Goal: Find specific page/section: Find specific page/section

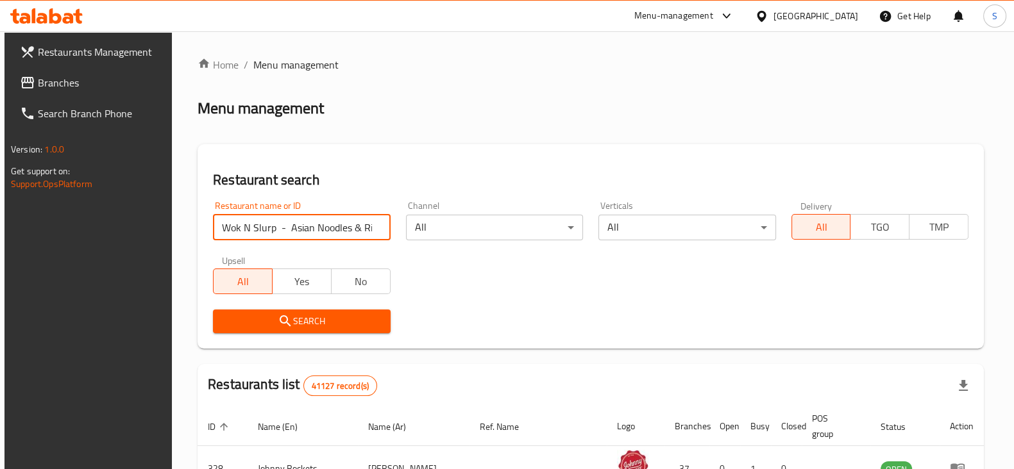
click button "Search" at bounding box center [301, 322] width 177 height 24
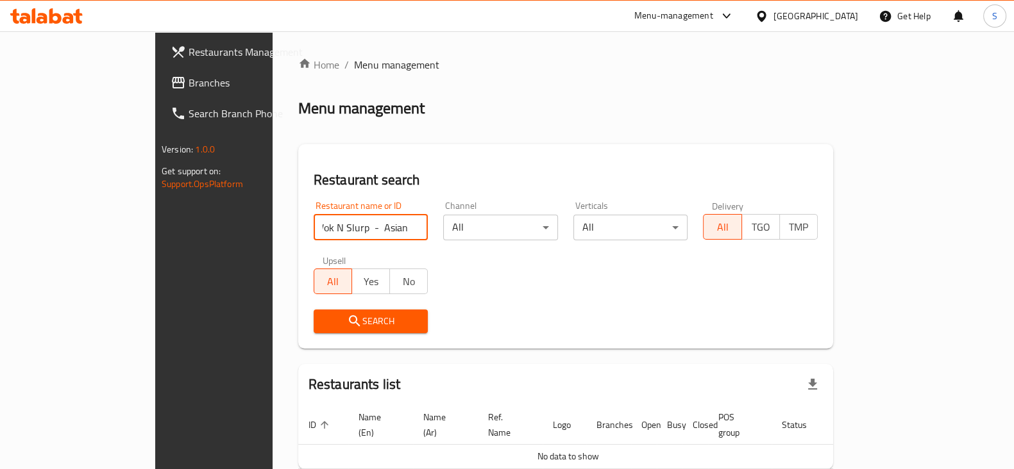
scroll to position [0, 6]
click button "Search" at bounding box center [371, 322] width 115 height 24
click at [468, 166] on div "Home / Menu management Menu management Restaurant search Restaurant name or ID …" at bounding box center [565, 285] width 535 height 456
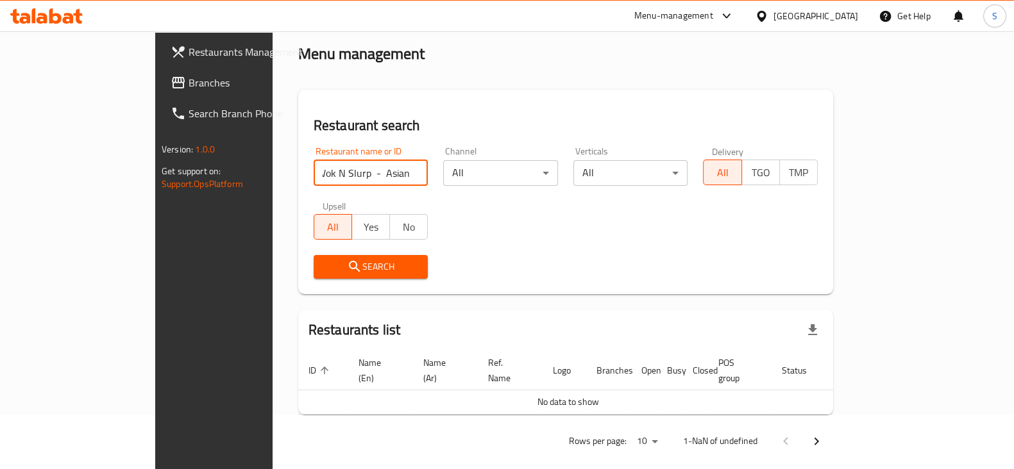
drag, startPoint x: 446, startPoint y: 171, endPoint x: 819, endPoint y: 135, distance: 375.0
click at [816, 141] on div "Restaurant name or ID Wok N Slurp - Asian Noodles & Rice Restaurant name or ID …" at bounding box center [565, 213] width 519 height 148
click button "Search" at bounding box center [371, 267] width 115 height 24
type input "Wok N Slurp"
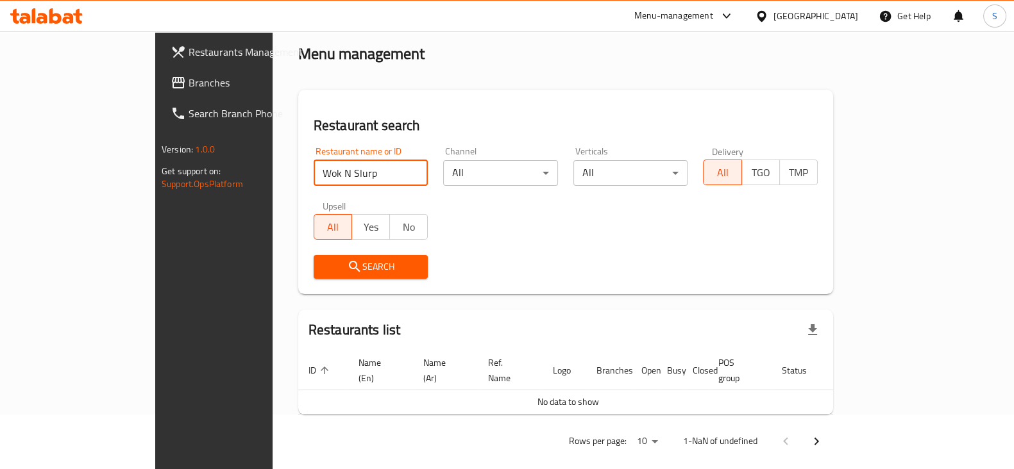
click button "Search" at bounding box center [371, 267] width 115 height 24
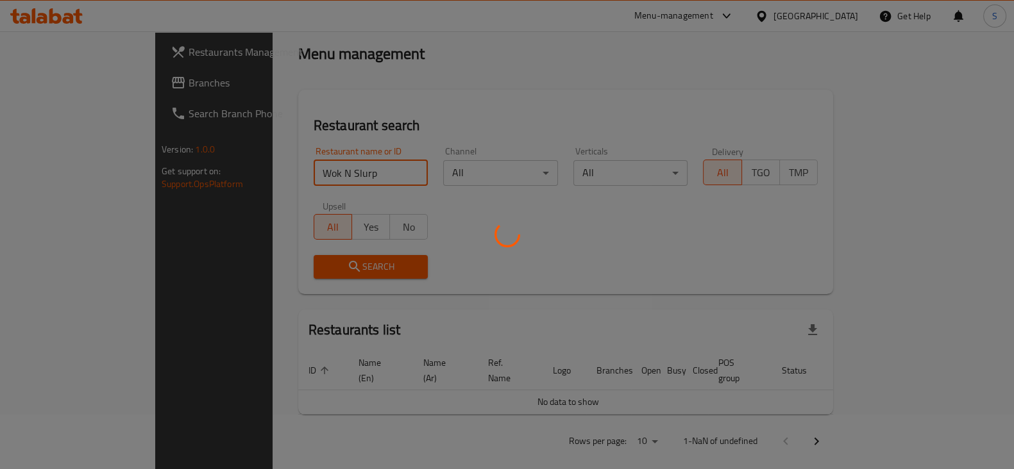
click at [628, 69] on div at bounding box center [507, 234] width 1014 height 469
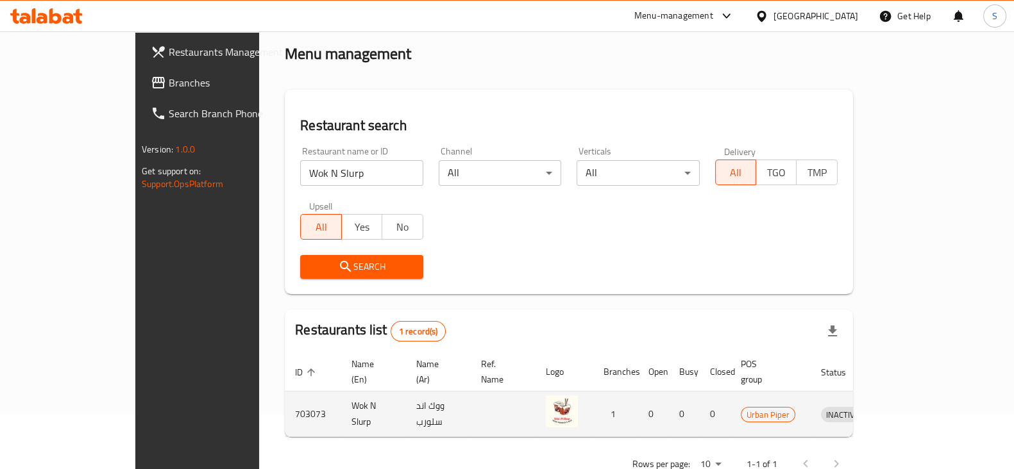
click at [903, 412] on icon "enhanced table" at bounding box center [900, 414] width 4 height 5
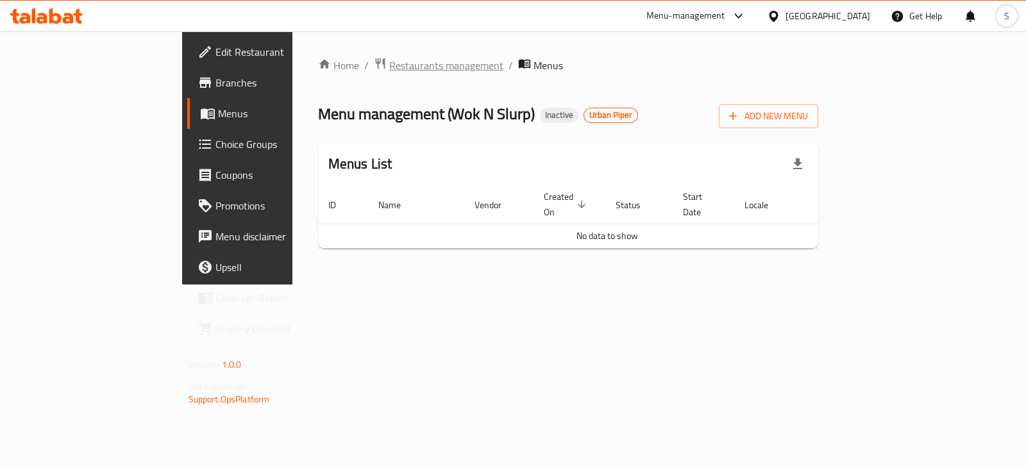
click at [389, 73] on span "Restaurants management" at bounding box center [446, 65] width 114 height 15
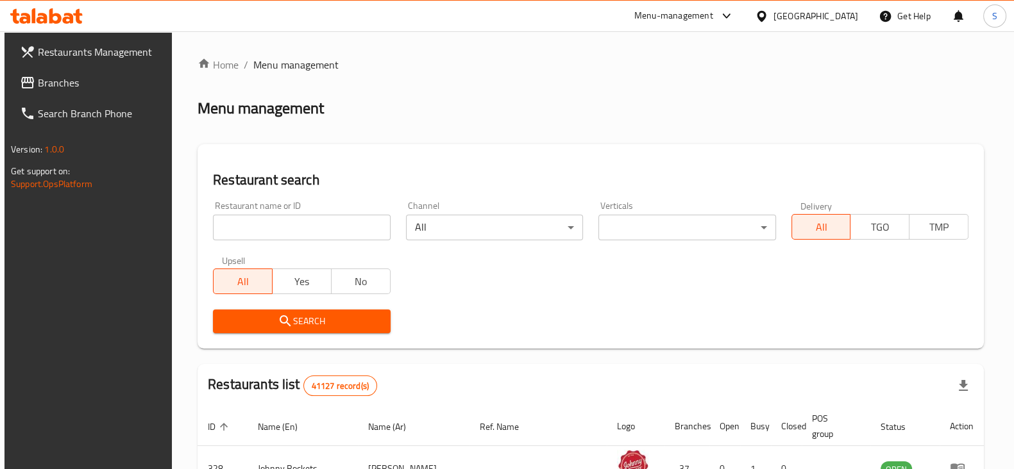
click at [323, 204] on div "Restaurant name or ID Restaurant name or ID" at bounding box center [301, 220] width 177 height 39
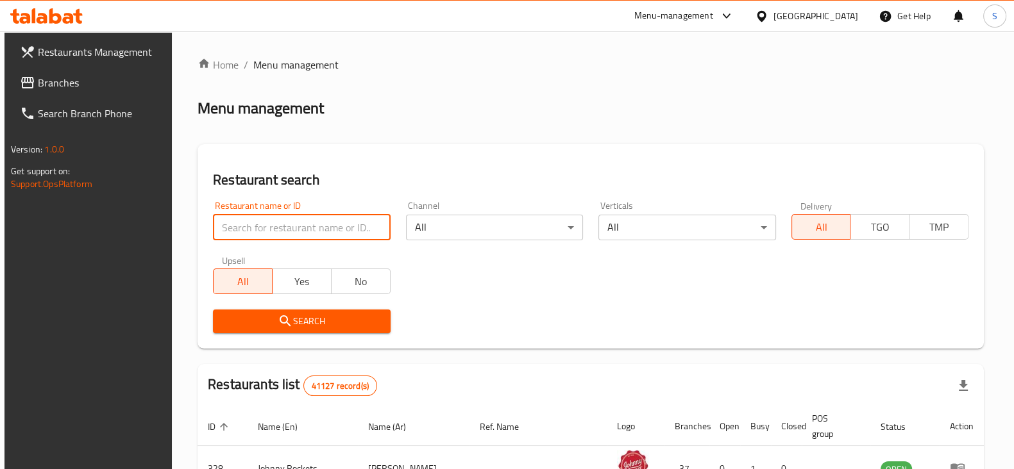
click at [327, 219] on input "search" at bounding box center [301, 228] width 177 height 26
paste input "Combo & Bento - Asian Eats"
click button "Search" at bounding box center [301, 322] width 177 height 24
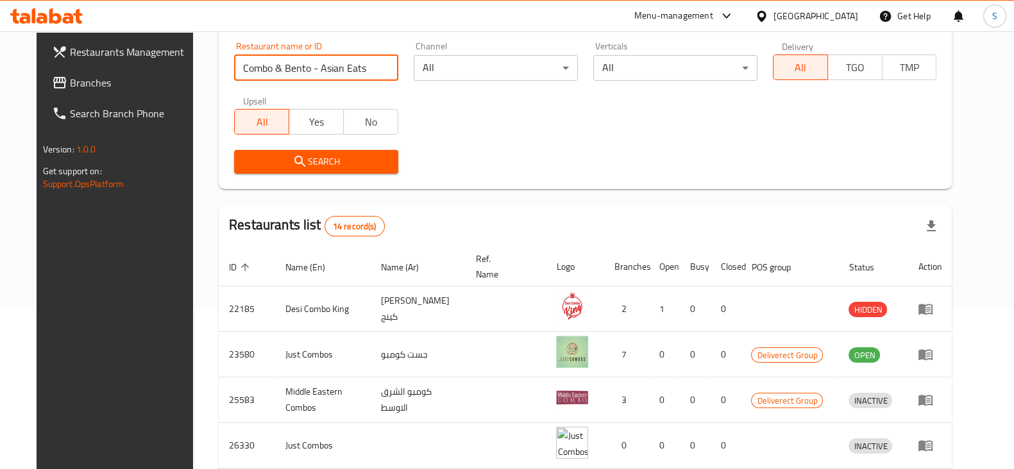
scroll to position [80, 0]
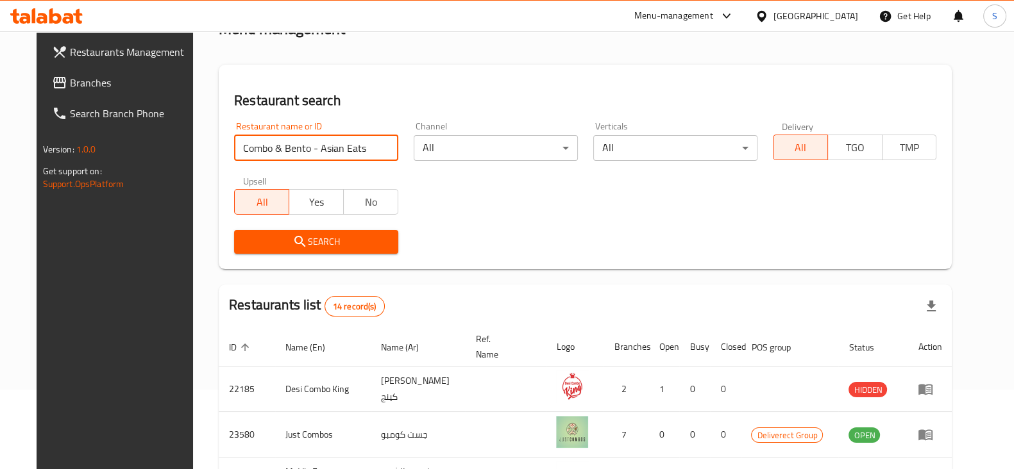
drag, startPoint x: 285, startPoint y: 146, endPoint x: 777, endPoint y: 126, distance: 492.3
click at [755, 140] on div "Restaurant name or ID Combo & Bento - Asian Eats Restaurant name or ID Channel …" at bounding box center [585, 188] width 718 height 148
type input "Combo & Bento"
click button "Search" at bounding box center [316, 242] width 164 height 24
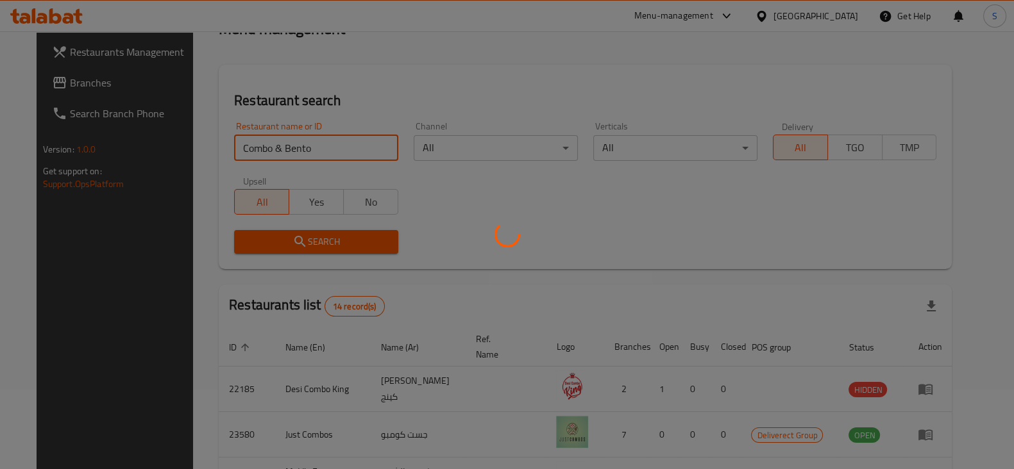
drag, startPoint x: 662, startPoint y: 74, endPoint x: 678, endPoint y: 110, distance: 39.7
click at [662, 74] on div at bounding box center [507, 234] width 1014 height 469
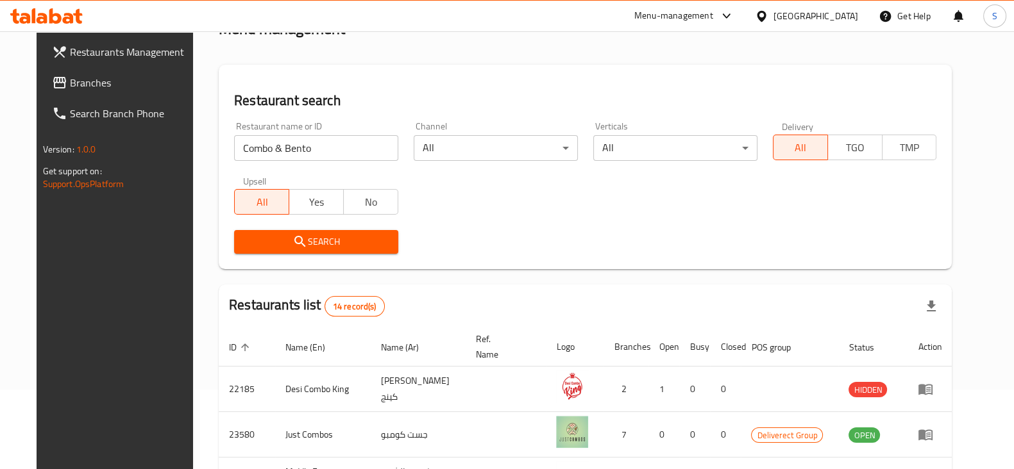
click at [289, 139] on input "Combo & Bento" at bounding box center [316, 148] width 164 height 26
click button "Search" at bounding box center [316, 242] width 164 height 24
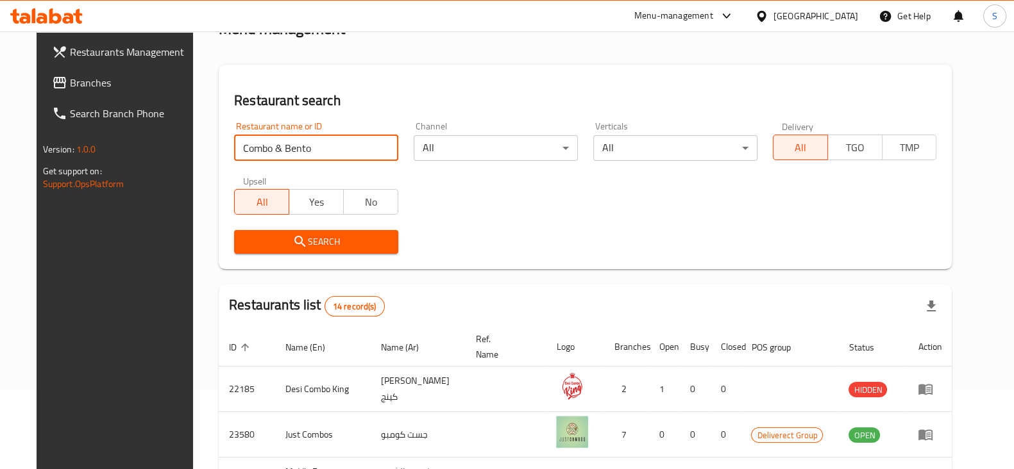
click button "Search" at bounding box center [316, 242] width 164 height 24
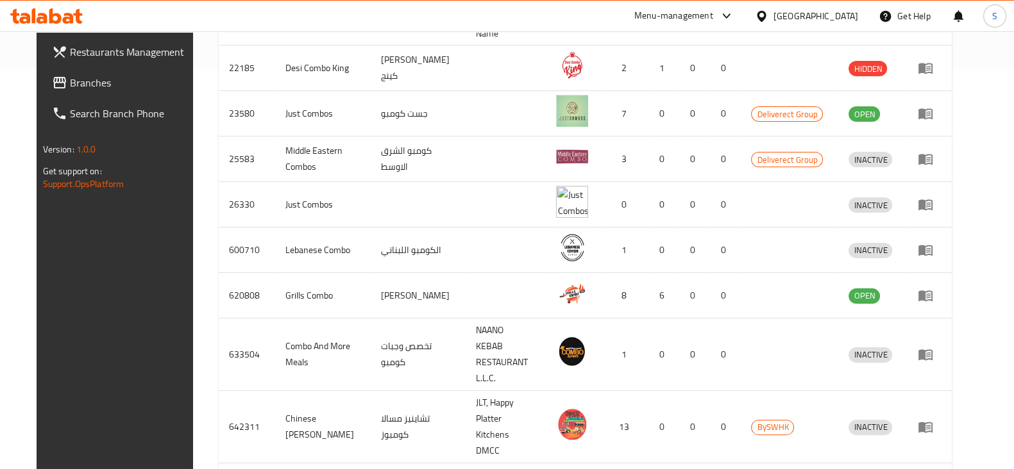
scroll to position [0, 0]
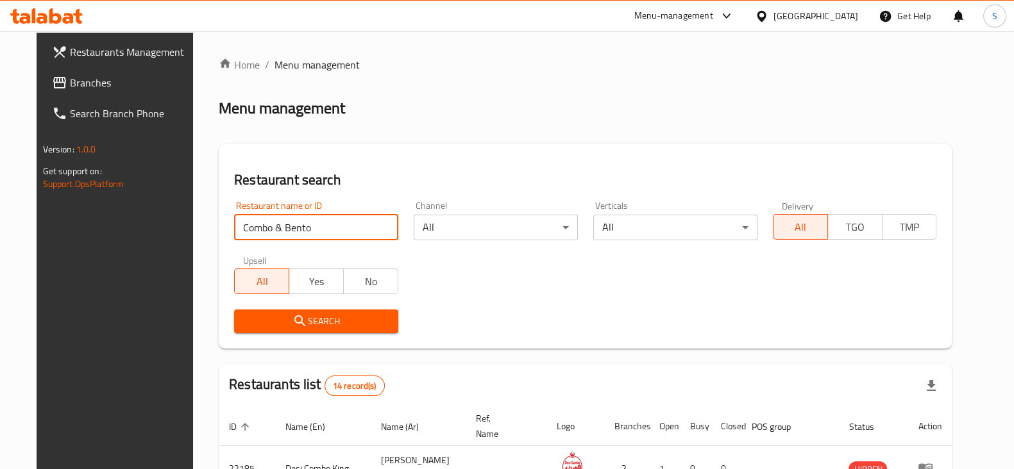
drag, startPoint x: 304, startPoint y: 227, endPoint x: 251, endPoint y: 232, distance: 52.8
click at [251, 232] on input "Combo & Bento" at bounding box center [316, 228] width 164 height 26
click button "Search" at bounding box center [316, 322] width 164 height 24
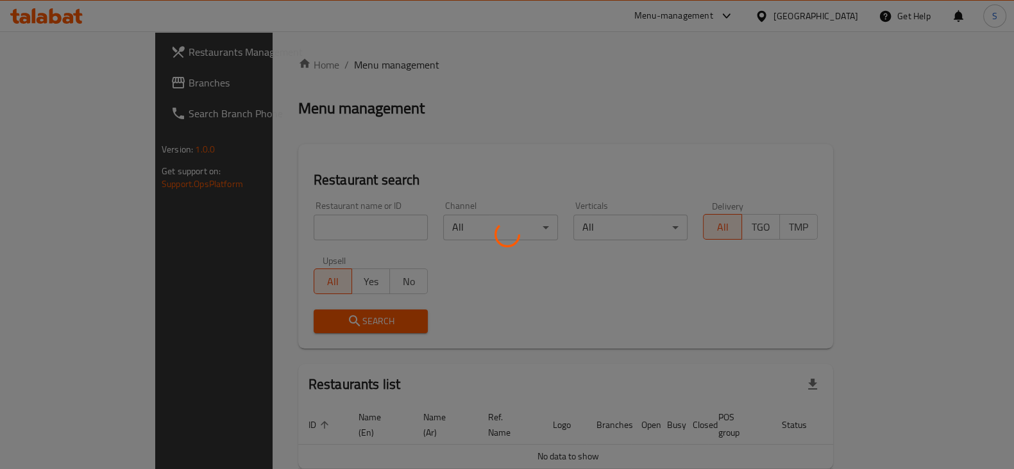
click at [366, 223] on div at bounding box center [507, 234] width 1014 height 469
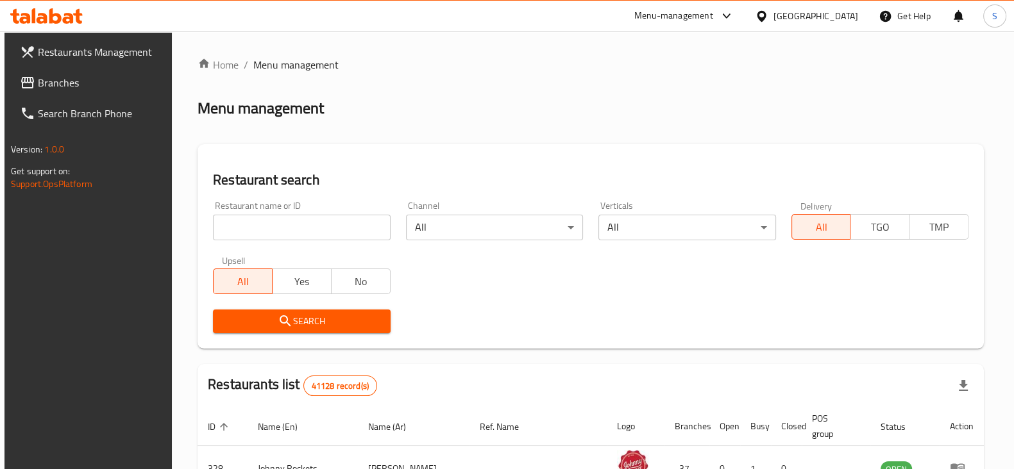
click at [349, 235] on input "search" at bounding box center [301, 228] width 177 height 26
paste input "Combo & Bento - Asian Eats"
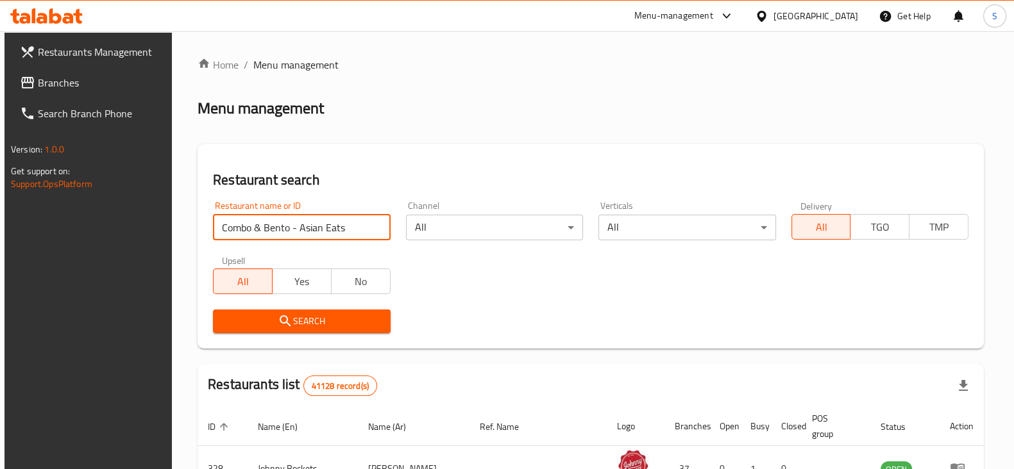
click button "Search" at bounding box center [301, 322] width 177 height 24
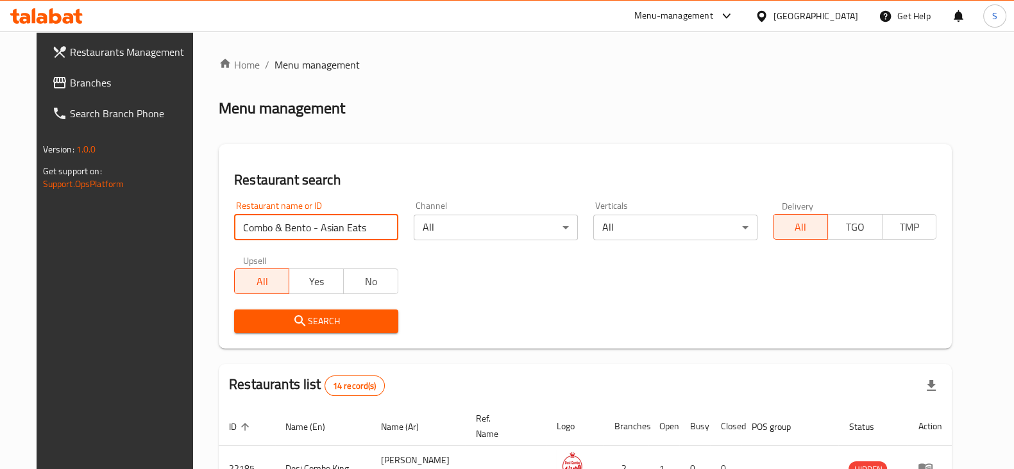
drag, startPoint x: 285, startPoint y: 230, endPoint x: 582, endPoint y: 245, distance: 297.3
click at [577, 248] on div "Restaurant name or ID Combo & Bento - Asian Eats Restaurant name or ID Channel …" at bounding box center [585, 268] width 718 height 148
click button "Search" at bounding box center [316, 322] width 164 height 24
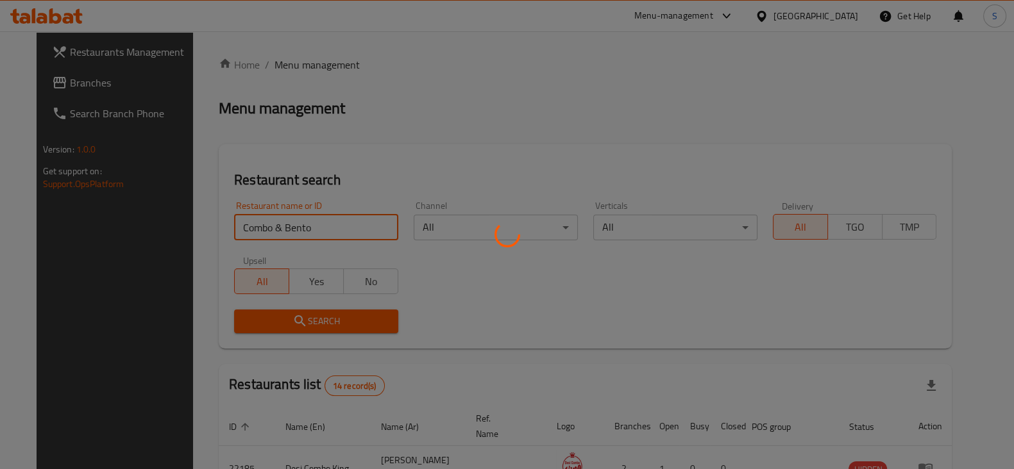
click at [602, 173] on div at bounding box center [507, 234] width 1014 height 469
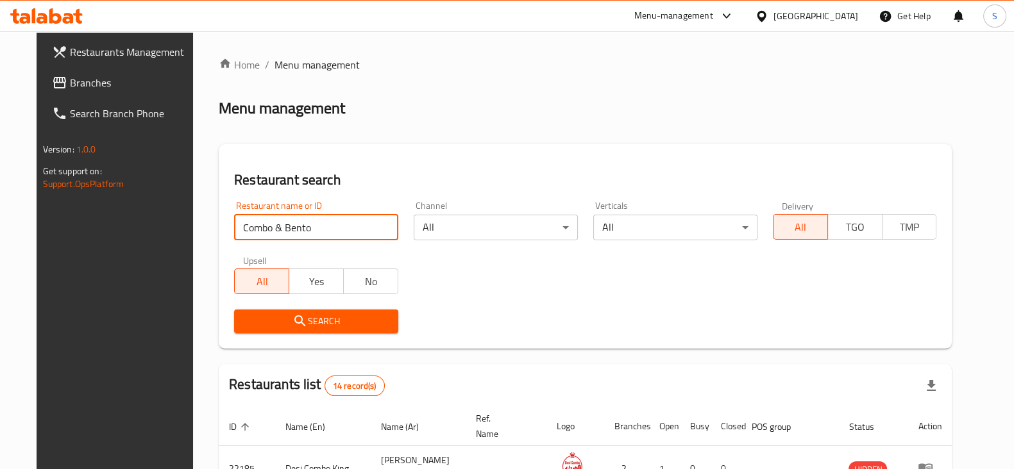
drag, startPoint x: 311, startPoint y: 229, endPoint x: 144, endPoint y: 219, distance: 167.0
paste input "703349"
type input "703349"
click button "Search" at bounding box center [316, 322] width 164 height 24
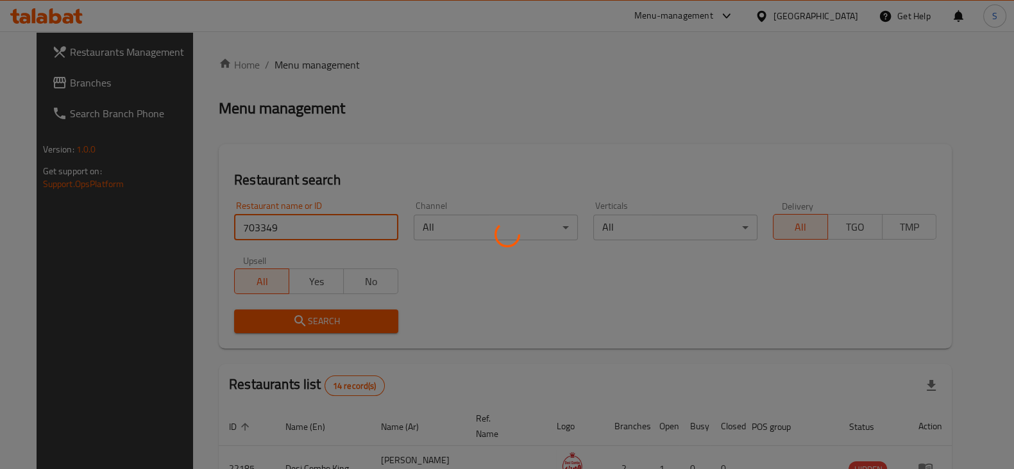
click at [470, 94] on div at bounding box center [507, 234] width 1014 height 469
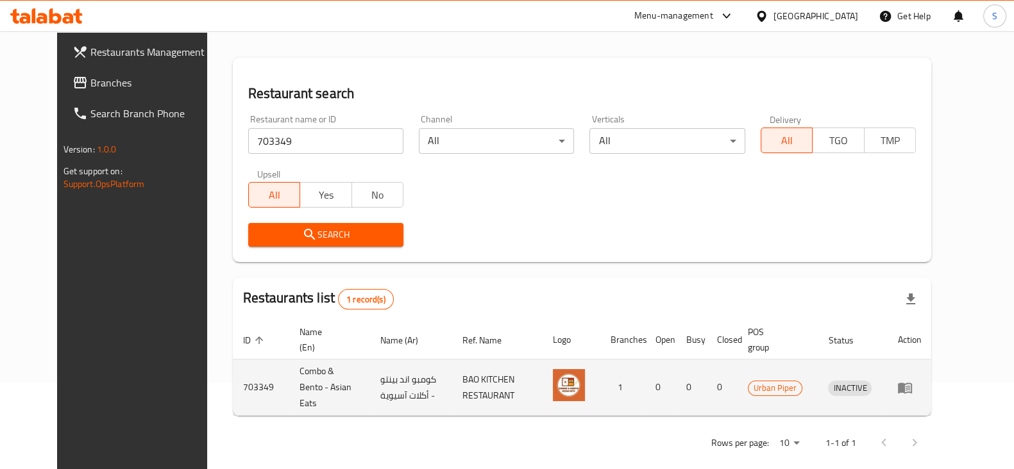
scroll to position [92, 0]
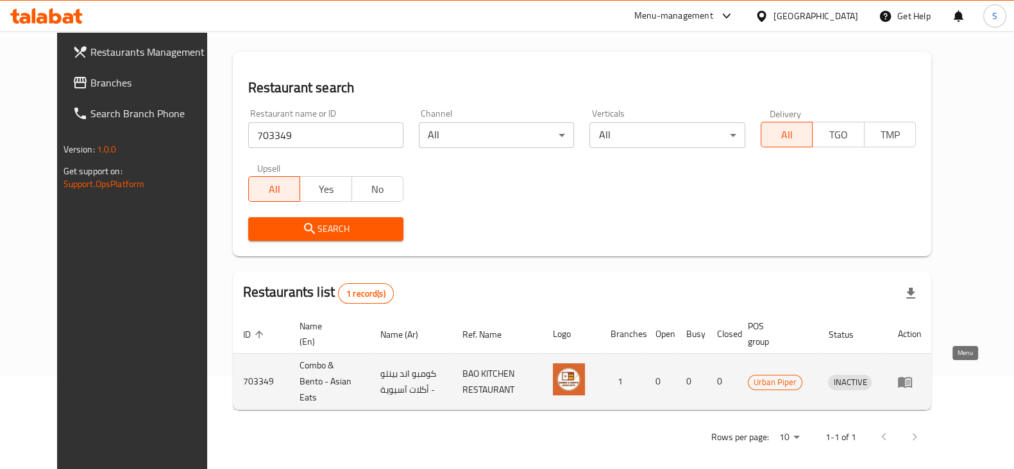
click at [912, 379] on icon "enhanced table" at bounding box center [905, 382] width 14 height 11
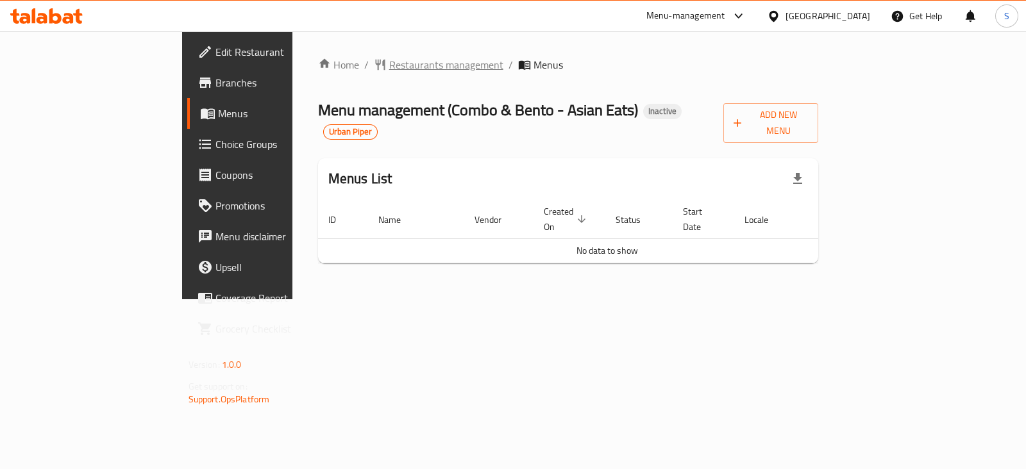
drag, startPoint x: 356, startPoint y: 46, endPoint x: 357, endPoint y: 56, distance: 10.3
click at [356, 46] on div "Home / Restaurants management / Menus Menu management ( Combo & Bento - Asian E…" at bounding box center [568, 165] width 552 height 268
click at [389, 58] on span "Restaurants management" at bounding box center [446, 64] width 114 height 15
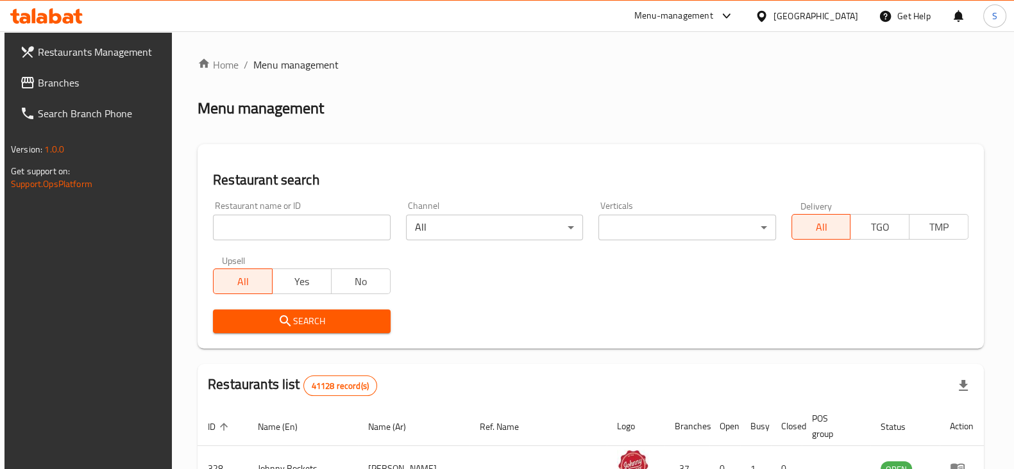
click at [304, 233] on input "search" at bounding box center [301, 228] width 177 height 26
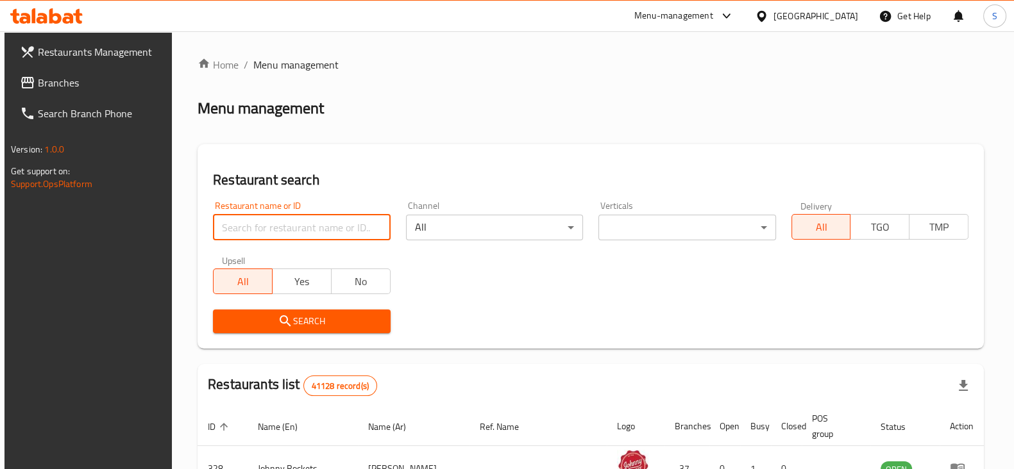
paste input "Slurpy Udon"
type input "Slurpy Udon"
click button "Search" at bounding box center [301, 322] width 177 height 24
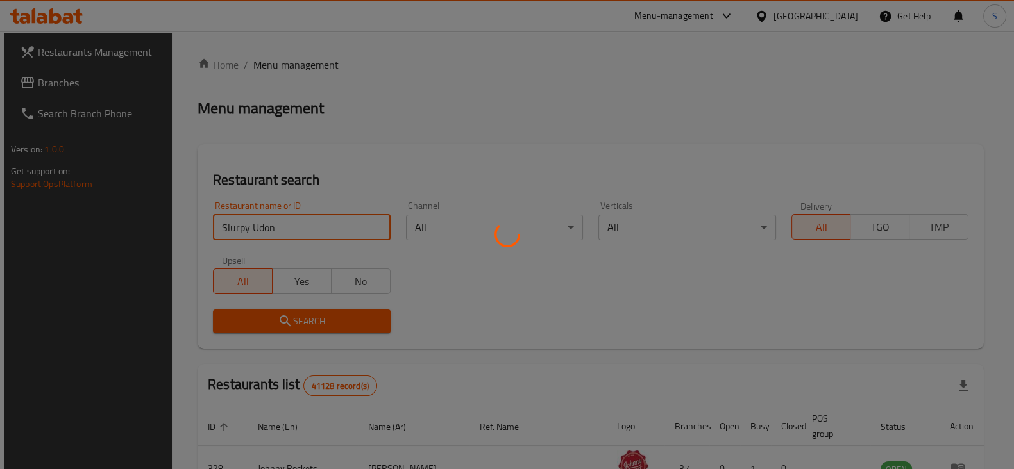
click at [458, 160] on div at bounding box center [507, 234] width 1014 height 469
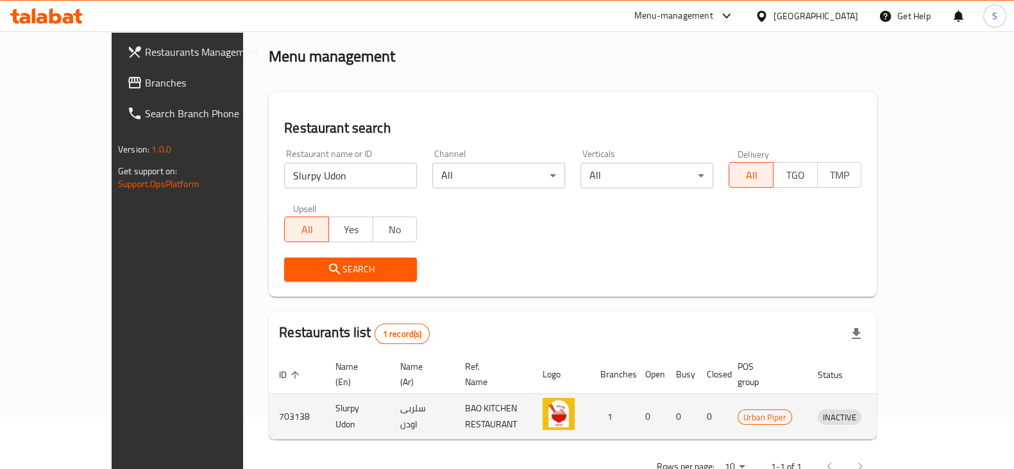
scroll to position [77, 0]
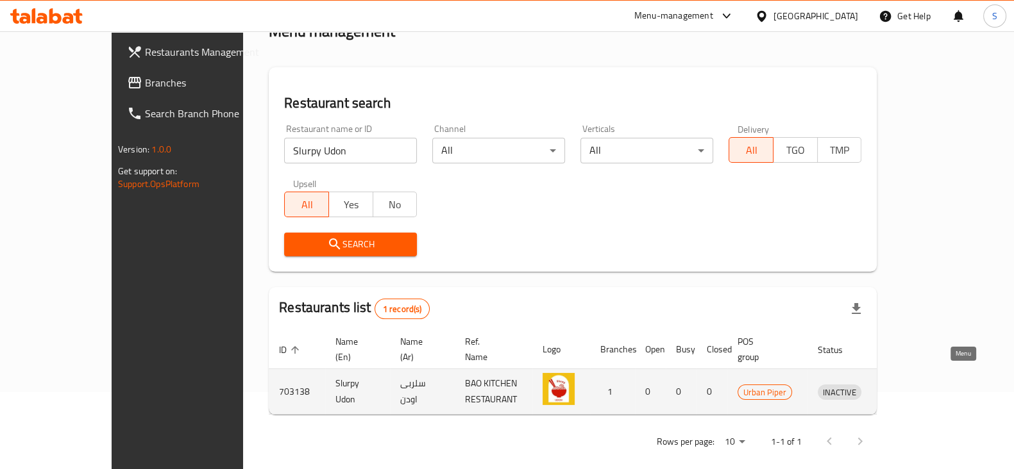
click at [911, 384] on link "enhanced table" at bounding box center [899, 391] width 24 height 15
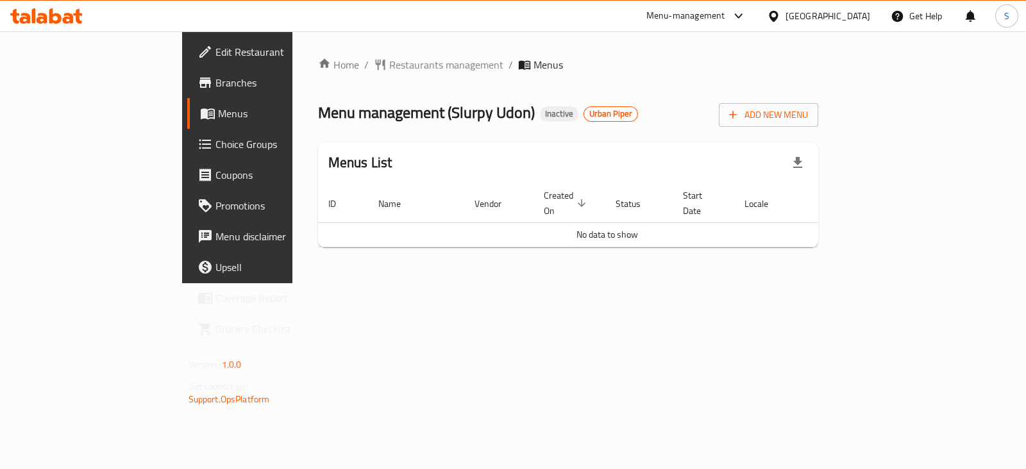
click at [390, 68] on ol "Home / Restaurants management / Menus" at bounding box center [568, 64] width 501 height 15
click at [389, 57] on span "Restaurants management" at bounding box center [446, 64] width 114 height 15
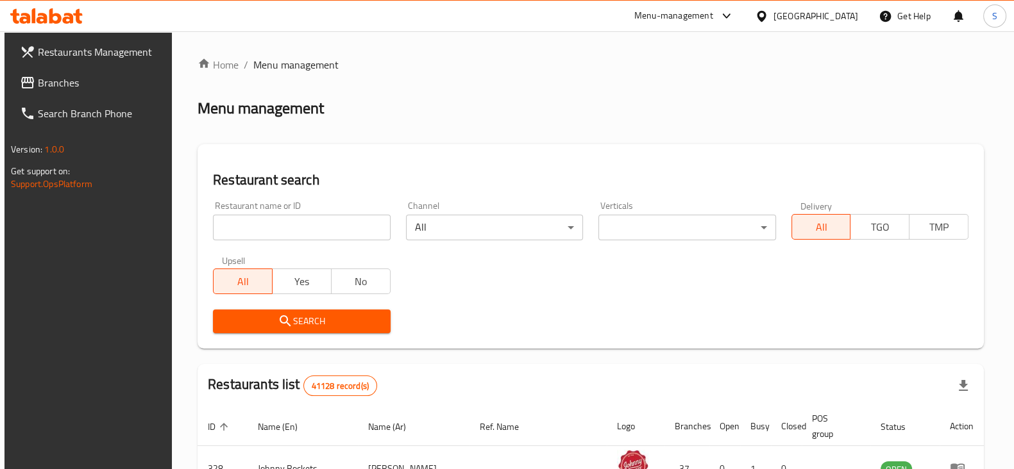
click at [344, 217] on input "search" at bounding box center [301, 228] width 177 height 26
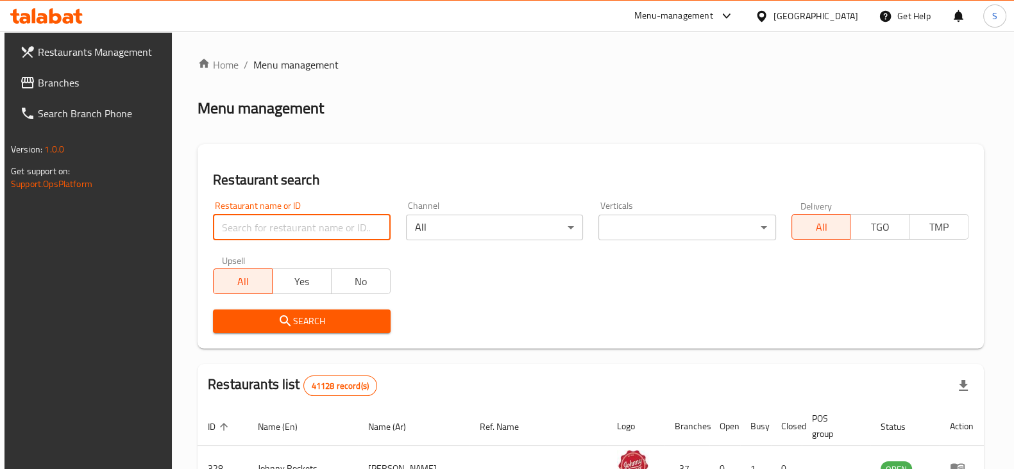
paste input "Kashtat Amina"
type input "Kashtat Amina"
click button "Search" at bounding box center [301, 322] width 177 height 24
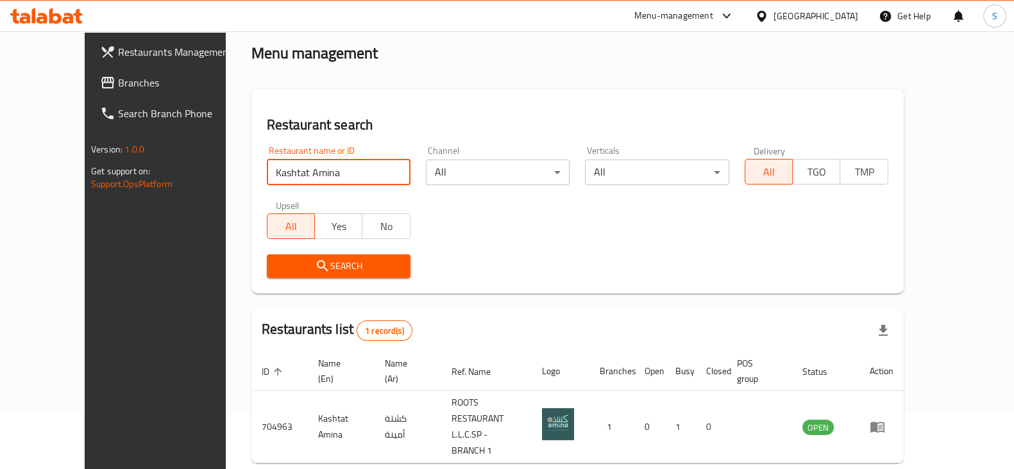
scroll to position [77, 0]
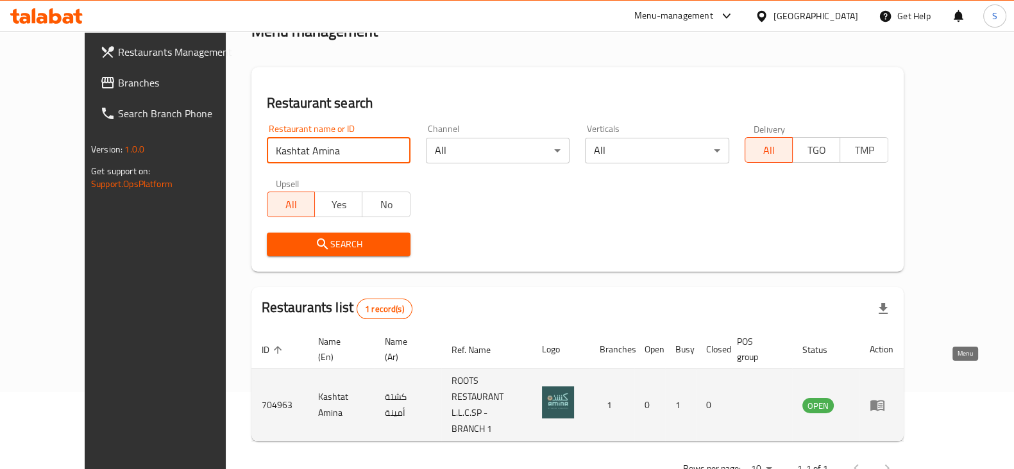
click at [885, 398] on icon "enhanced table" at bounding box center [877, 405] width 15 height 15
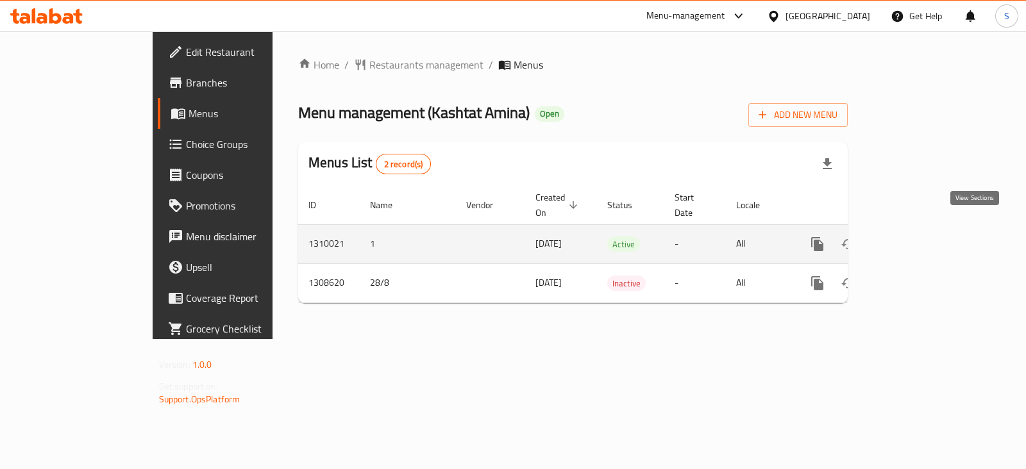
click at [925, 229] on link "enhanced table" at bounding box center [910, 244] width 31 height 31
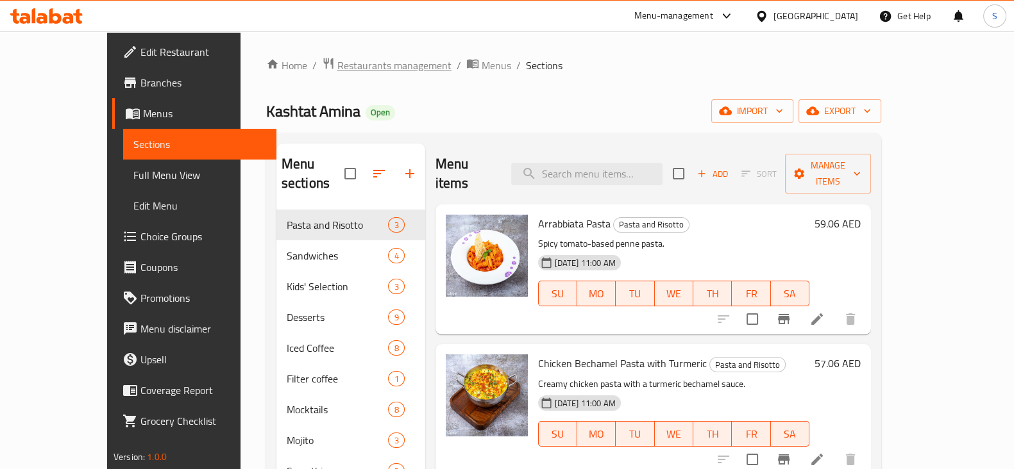
click at [337, 63] on span "Restaurants management" at bounding box center [394, 65] width 114 height 15
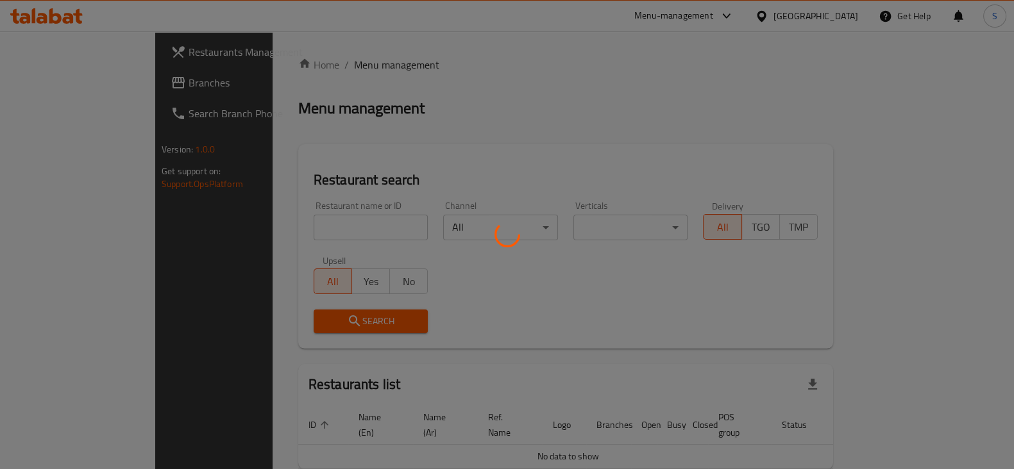
click at [341, 229] on div at bounding box center [507, 234] width 1014 height 469
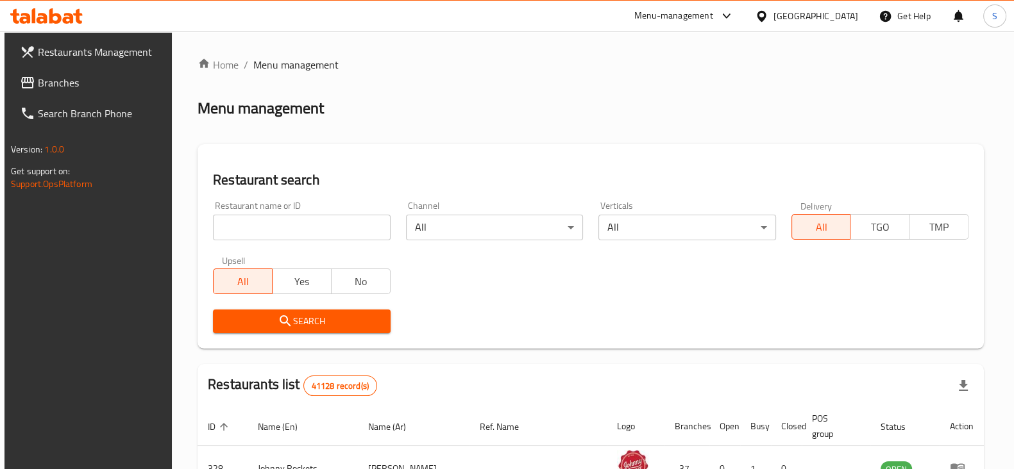
click at [316, 223] on input "search" at bounding box center [301, 228] width 177 height 26
paste input "Bird & Broth - Fried Chicken and Broth"
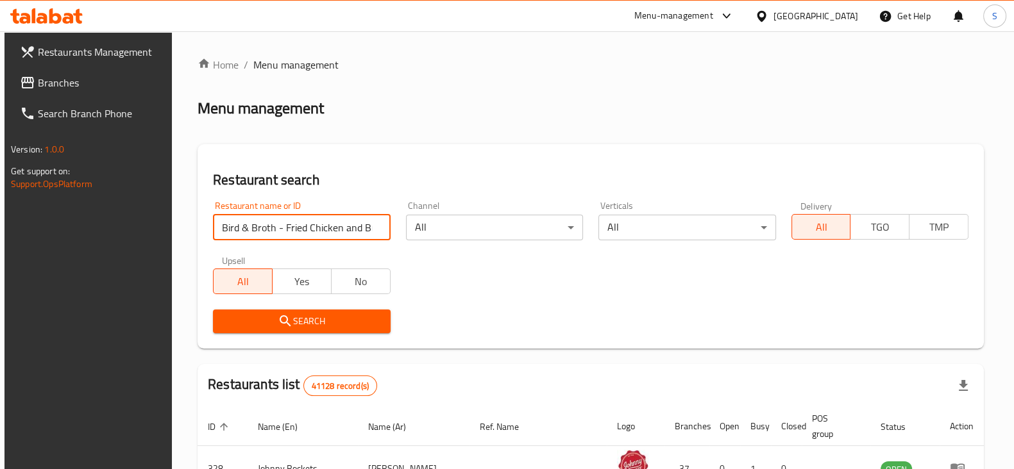
scroll to position [0, 12]
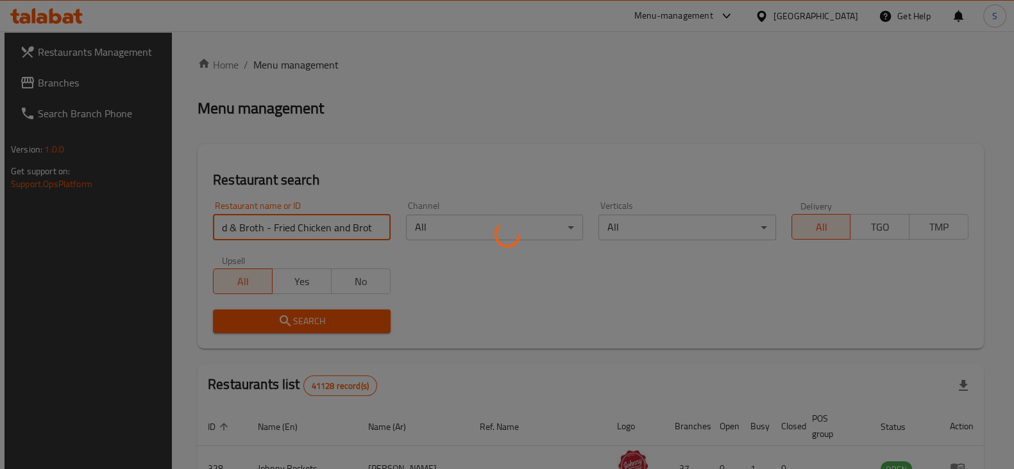
click at [489, 176] on div at bounding box center [507, 234] width 1014 height 469
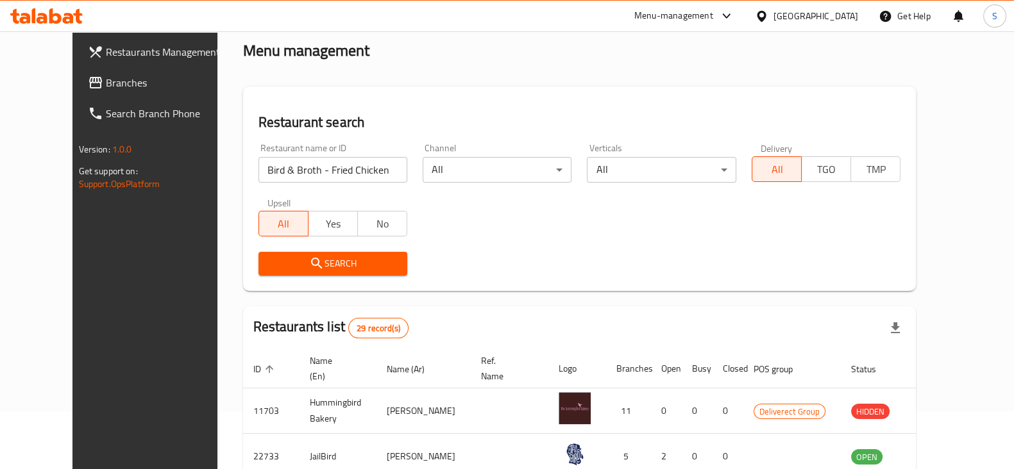
scroll to position [80, 0]
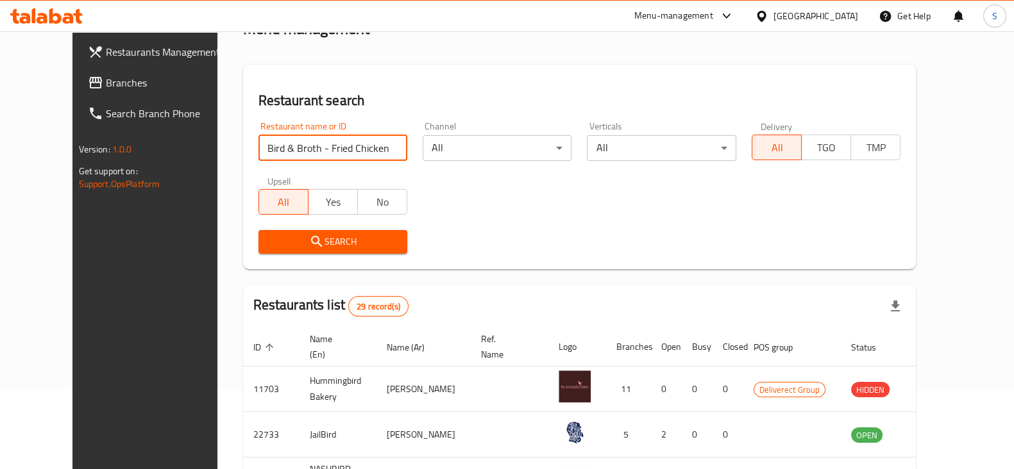
drag, startPoint x: 270, startPoint y: 146, endPoint x: 916, endPoint y: 194, distance: 647.6
click at [866, 212] on div "Restaurant name or ID Bird & Broth - Fried Chicken and Broth Restaurant name or…" at bounding box center [580, 188] width 658 height 148
type input "Bird & Broth"
click at [625, 243] on div "Search" at bounding box center [580, 242] width 658 height 39
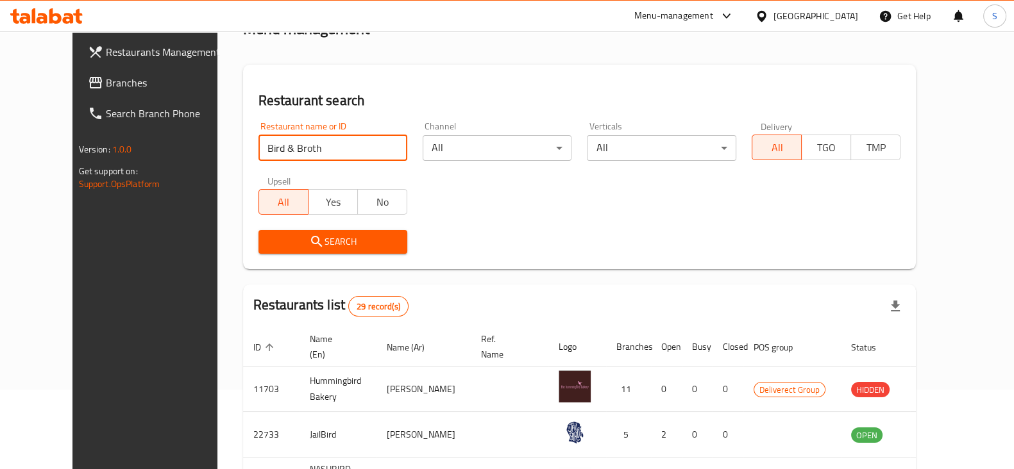
drag, startPoint x: 313, startPoint y: 133, endPoint x: 201, endPoint y: 129, distance: 111.7
click at [251, 130] on div "Restaurant name or ID Bird & Broth Restaurant name or ID" at bounding box center [333, 141] width 164 height 55
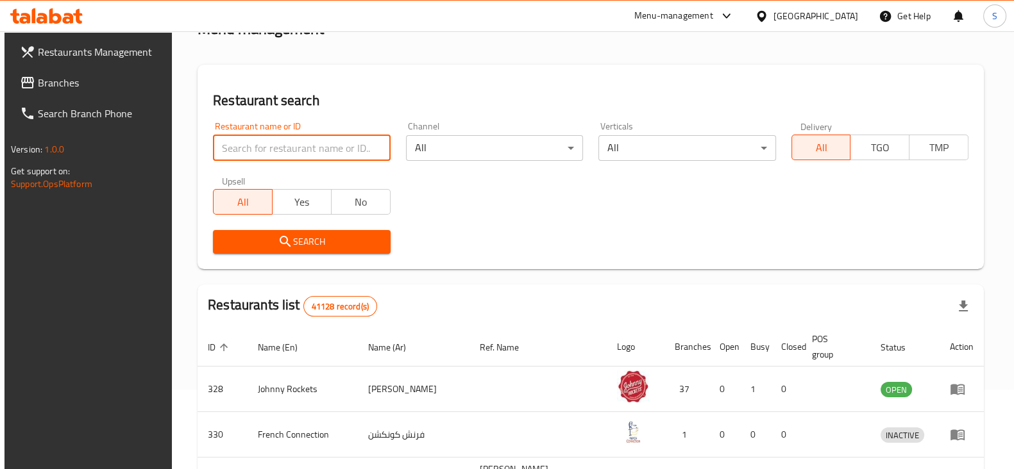
click at [299, 150] on input "search" at bounding box center [301, 148] width 177 height 26
paste input "Bird & Broth"
click button "Search" at bounding box center [301, 242] width 177 height 24
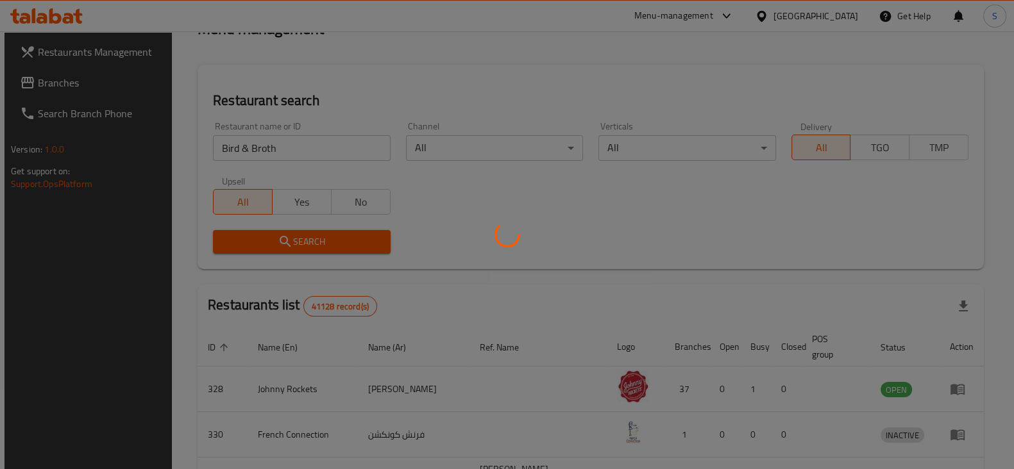
drag, startPoint x: 412, startPoint y: 103, endPoint x: 412, endPoint y: 109, distance: 6.4
click at [412, 103] on div at bounding box center [507, 234] width 1014 height 469
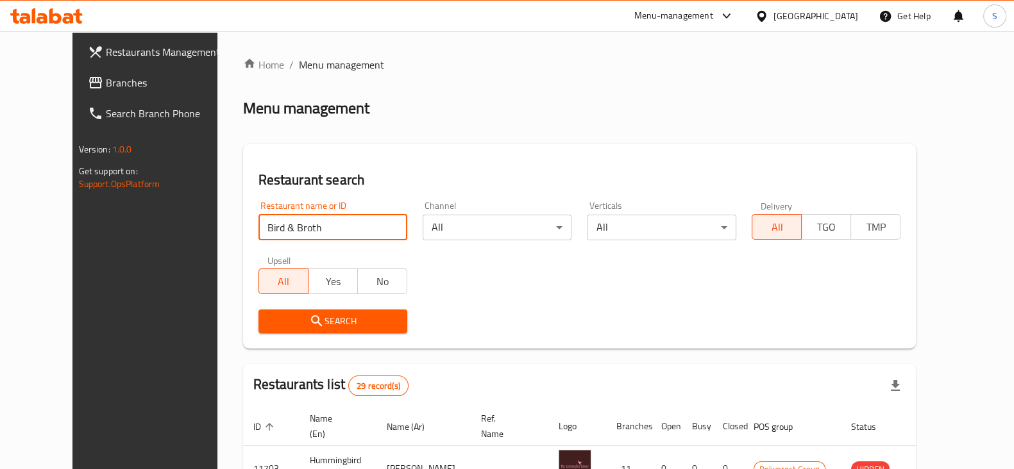
drag, startPoint x: 335, startPoint y: 221, endPoint x: 55, endPoint y: 228, distance: 279.7
paste input "704961"
type input "704961"
click button "Search" at bounding box center [332, 322] width 149 height 24
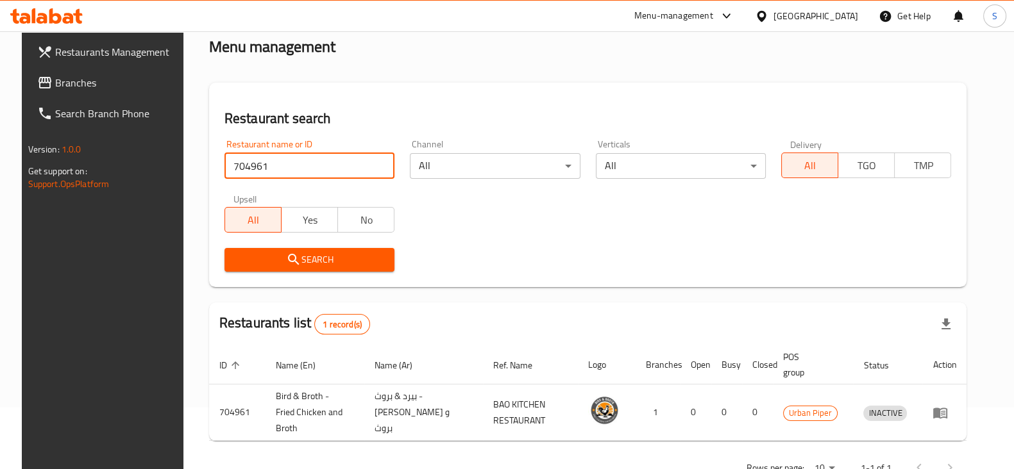
scroll to position [92, 0]
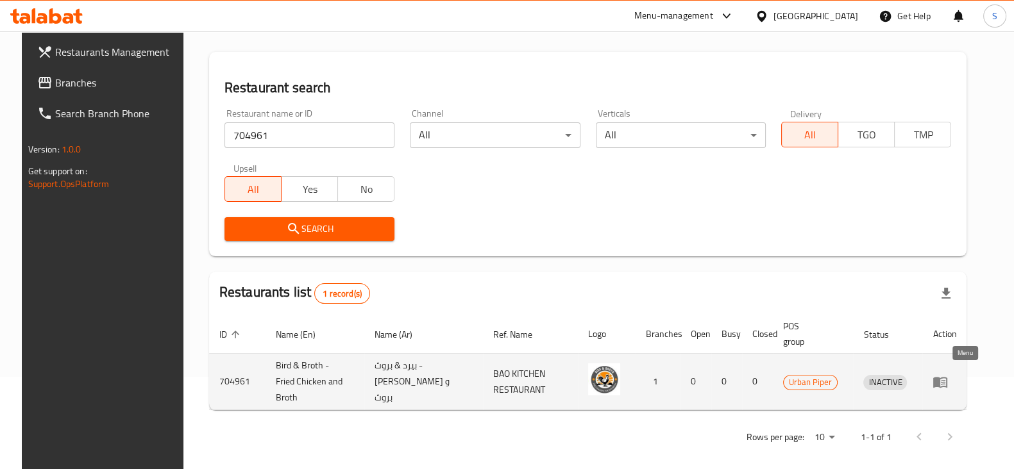
click at [948, 375] on icon "enhanced table" at bounding box center [939, 382] width 15 height 15
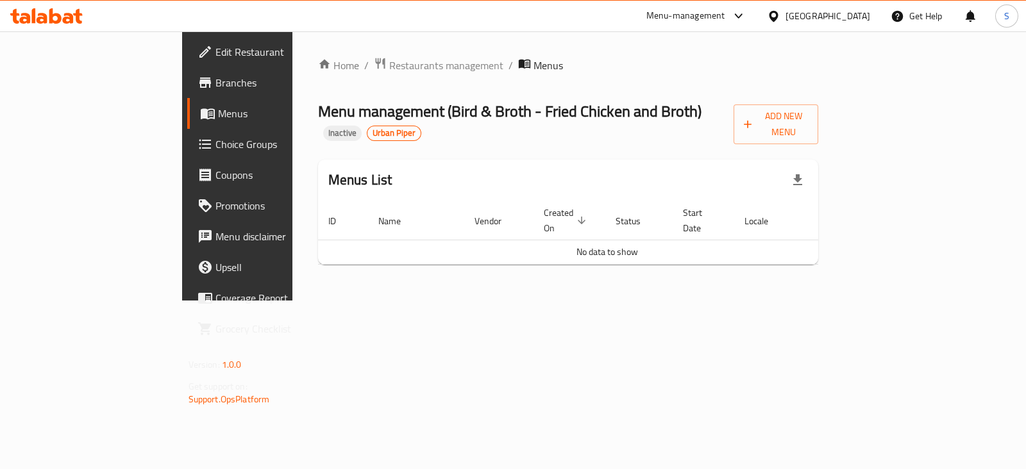
click at [668, 13] on div "Menu-management" at bounding box center [685, 15] width 79 height 15
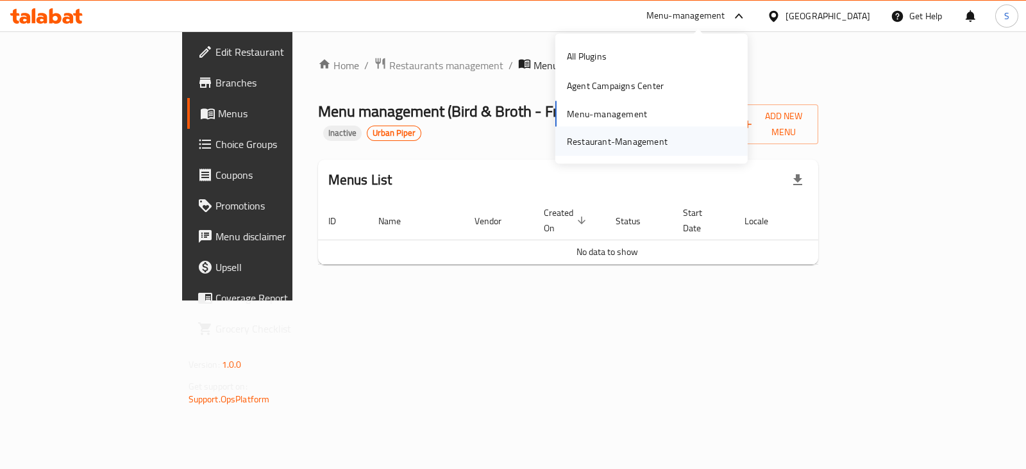
click at [654, 148] on div "Restaurant-Management" at bounding box center [617, 141] width 101 height 14
